Goal: Information Seeking & Learning: Learn about a topic

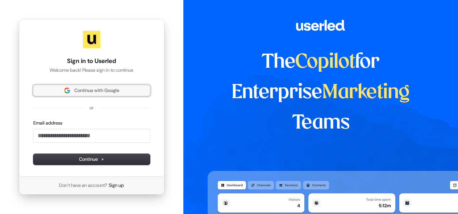
click at [110, 91] on span "Continue with Google" at bounding box center [96, 90] width 45 height 7
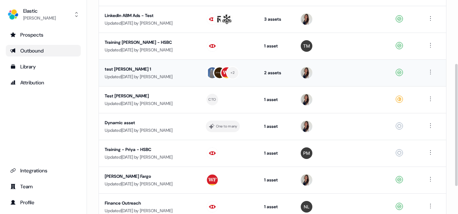
scroll to position [118, 0]
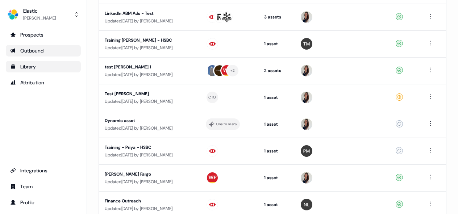
click at [26, 64] on div "Library" at bounding box center [43, 66] width 66 height 7
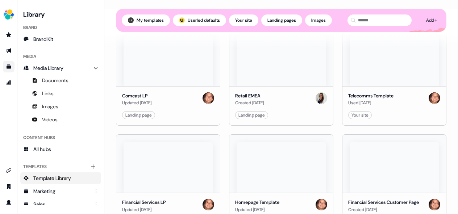
scroll to position [846, 0]
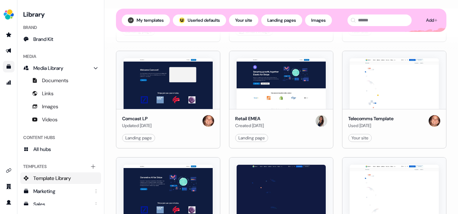
click at [396, 175] on img at bounding box center [394, 190] width 89 height 51
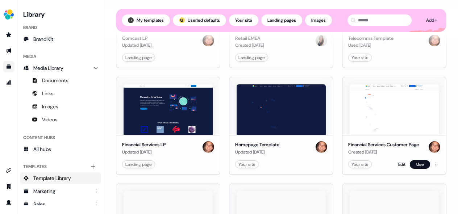
scroll to position [928, 0]
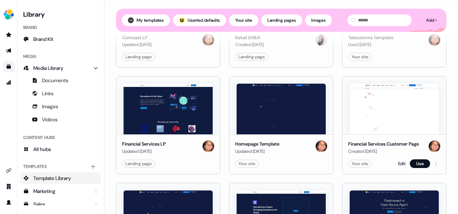
click at [411, 113] on img at bounding box center [394, 109] width 89 height 51
click at [358, 164] on div "Your site" at bounding box center [359, 163] width 17 height 7
click at [431, 161] on html "For the best experience switch devices to a bigger screen. Go to Userled.io Lib…" at bounding box center [229, 107] width 458 height 214
click at [399, 164] on html "For the best experience switch devices to a bigger screen. Go to Userled.io Lib…" at bounding box center [229, 107] width 458 height 214
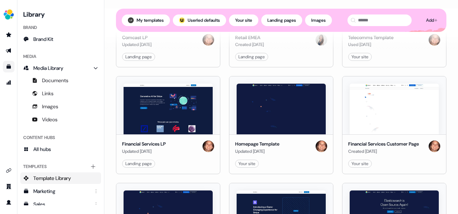
click at [399, 164] on link "Edit" at bounding box center [401, 163] width 7 height 7
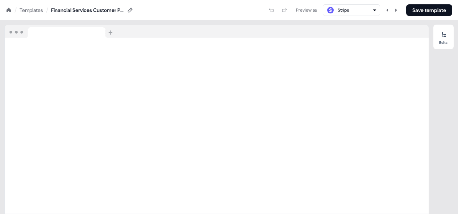
click at [33, 9] on div "Templates" at bounding box center [32, 10] width 24 height 7
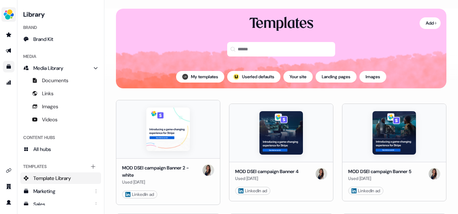
click at [9, 8] on button "side nav menu" at bounding box center [8, 14] width 14 height 14
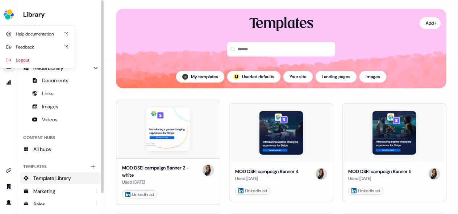
click at [86, 19] on div "Brand Brand Kit" at bounding box center [60, 33] width 81 height 29
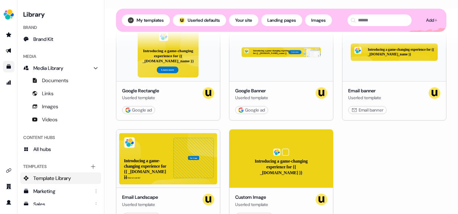
scroll to position [1539, 0]
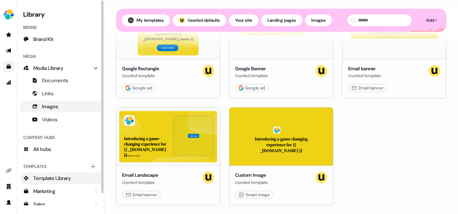
click at [56, 108] on span "Images" at bounding box center [50, 106] width 16 height 7
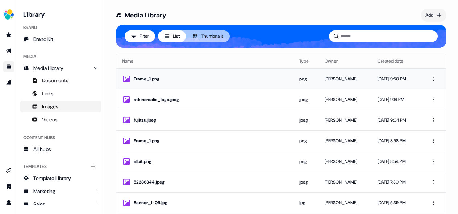
click at [223, 83] on div "Frame_1.png" at bounding box center [205, 79] width 166 height 9
click at [9, 68] on icon "Go to templates" at bounding box center [9, 66] width 4 height 4
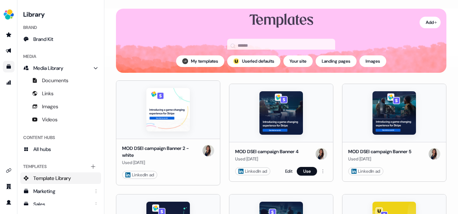
scroll to position [12, 0]
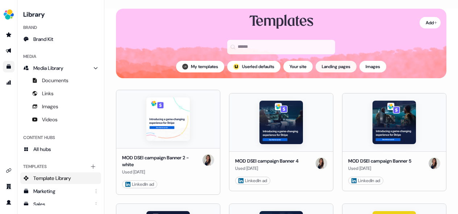
click at [343, 70] on button "Landing pages" at bounding box center [336, 67] width 41 height 12
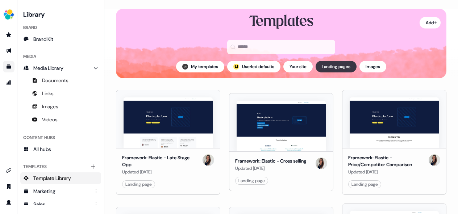
click at [343, 70] on button "Landing pages" at bounding box center [336, 67] width 41 height 12
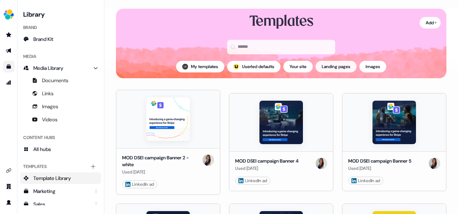
click at [343, 70] on button "Landing pages" at bounding box center [336, 67] width 41 height 12
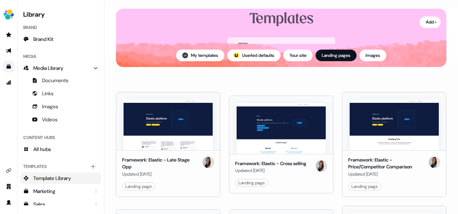
scroll to position [52, 0]
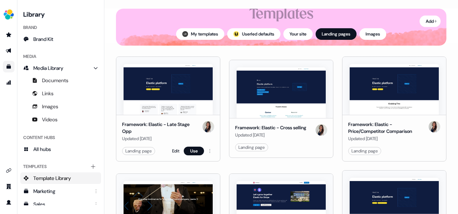
click at [184, 100] on img at bounding box center [168, 89] width 89 height 51
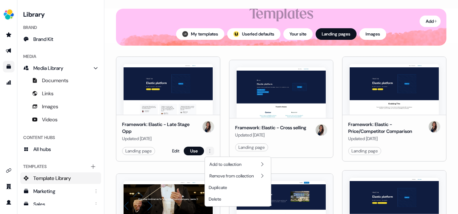
click at [210, 149] on html "For the best experience switch devices to a bigger screen. Go to Userled.io Lib…" at bounding box center [229, 107] width 458 height 214
click at [183, 129] on html "For the best experience switch devices to a bigger screen. Go to Userled.io Lib…" at bounding box center [229, 107] width 458 height 214
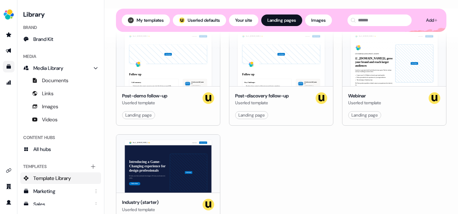
scroll to position [739, 0]
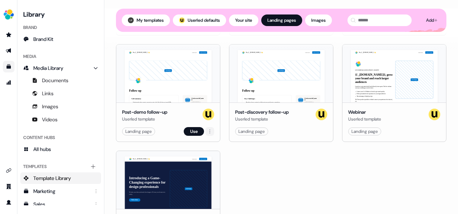
click at [209, 133] on html "For the best experience switch devices to a bigger screen. Go to Userled.io Lib…" at bounding box center [229, 107] width 458 height 214
click at [196, 132] on html "For the best experience switch devices to a bigger screen. Go to Userled.io Lib…" at bounding box center [229, 107] width 458 height 214
click at [175, 76] on div "Hey {{ _account.account.name }} 👋 Learn more Book a demo Your image Follow up C…" at bounding box center [168, 74] width 104 height 58
click at [190, 132] on button "Use" at bounding box center [194, 131] width 20 height 9
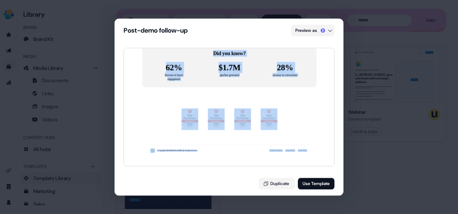
scroll to position [1218, 0]
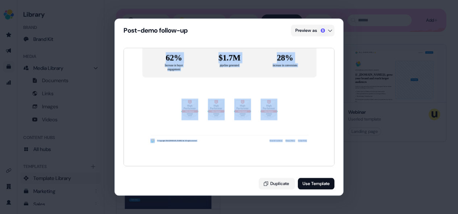
click at [357, 147] on div "Post-demo follow-up Preview as Hey Stripe 👋 Learn more Book a demo Your image F…" at bounding box center [229, 107] width 458 height 214
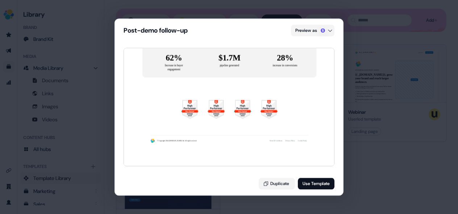
click at [363, 155] on div "Post-demo follow-up Preview as Hey Stripe 👋 Learn more Book a demo Your image F…" at bounding box center [229, 107] width 458 height 214
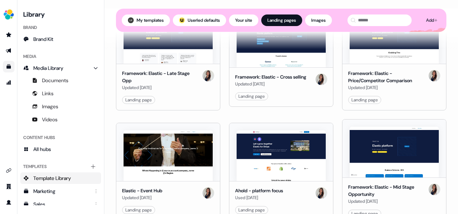
scroll to position [114, 0]
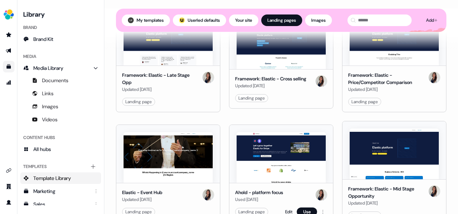
click at [265, 139] on img at bounding box center [281, 157] width 89 height 51
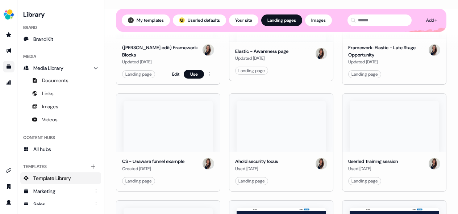
scroll to position [407, 0]
